Goal: Transaction & Acquisition: Purchase product/service

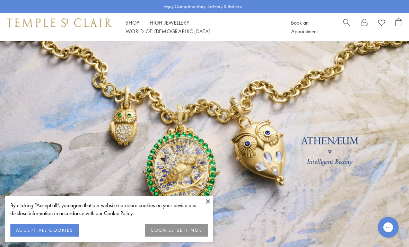
click at [210, 201] on button at bounding box center [208, 201] width 10 height 10
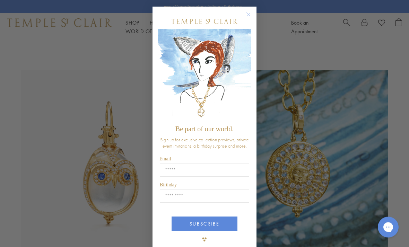
scroll to position [304, 0]
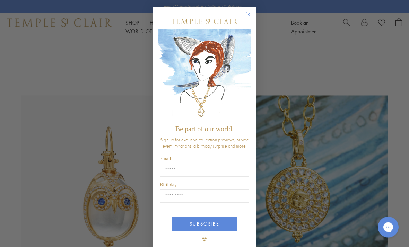
click at [248, 19] on circle "Close dialog" at bounding box center [248, 15] width 8 height 8
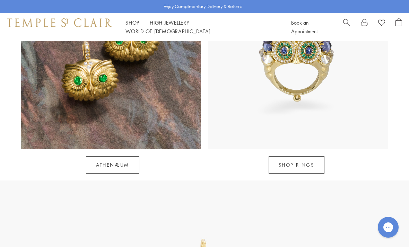
scroll to position [616, 0]
click at [287, 156] on link "SHOP RINGS" at bounding box center [297, 164] width 56 height 17
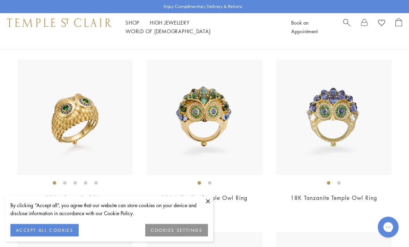
scroll to position [68, 0]
click at [209, 207] on button at bounding box center [208, 201] width 10 height 10
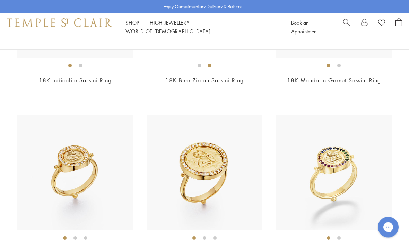
scroll to position [703, 0]
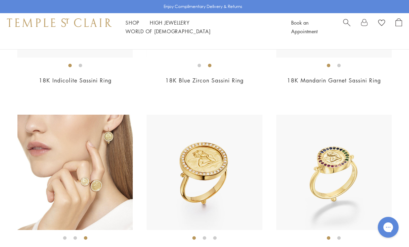
click at [144, 173] on div "18K Large Angel Ring $5,900" at bounding box center [197, 191] width 129 height 152
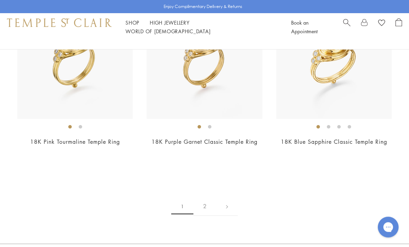
scroll to position [2715, 0]
click at [201, 200] on link "2" at bounding box center [204, 206] width 23 height 19
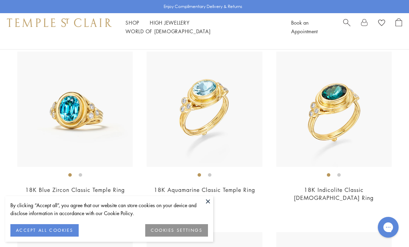
scroll to position [107, 0]
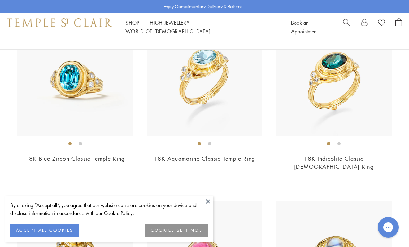
click at [206, 207] on button at bounding box center [208, 201] width 10 height 10
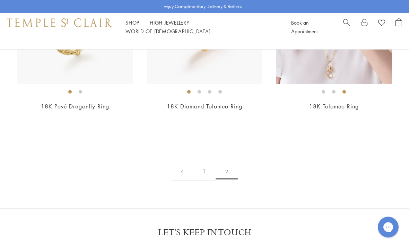
scroll to position [522, 0]
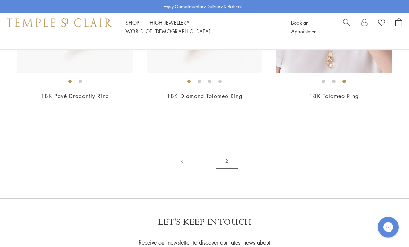
click at [202, 152] on link "1" at bounding box center [204, 161] width 23 height 19
